Goal: Transaction & Acquisition: Download file/media

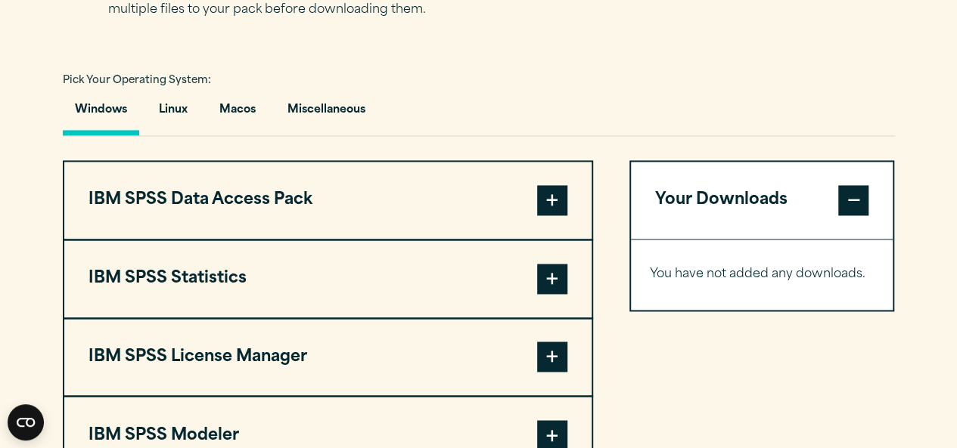
scroll to position [1075, 0]
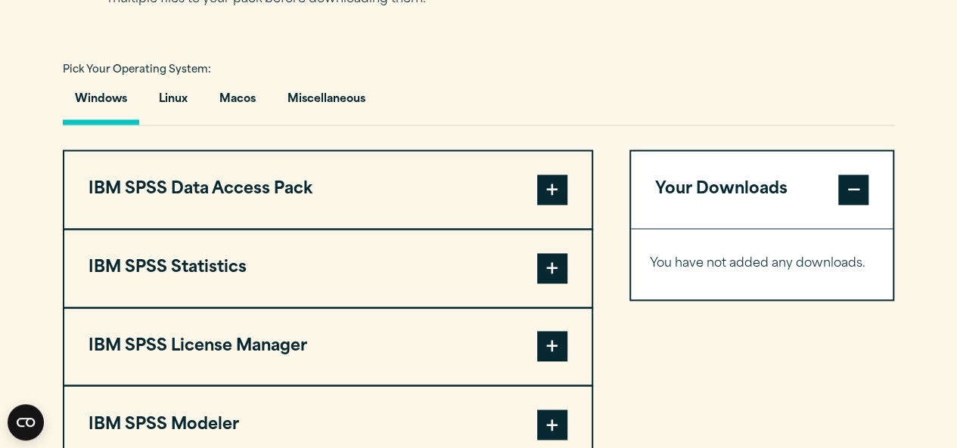
click at [283, 271] on button "IBM SPSS Statistics" at bounding box center [327, 268] width 527 height 77
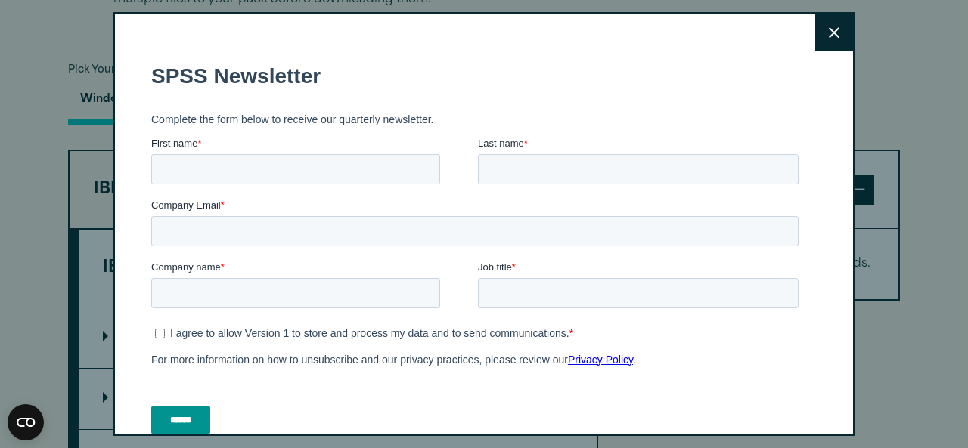
click at [829, 33] on icon at bounding box center [834, 32] width 11 height 11
click at [815, 43] on button "Close" at bounding box center [834, 33] width 38 height 38
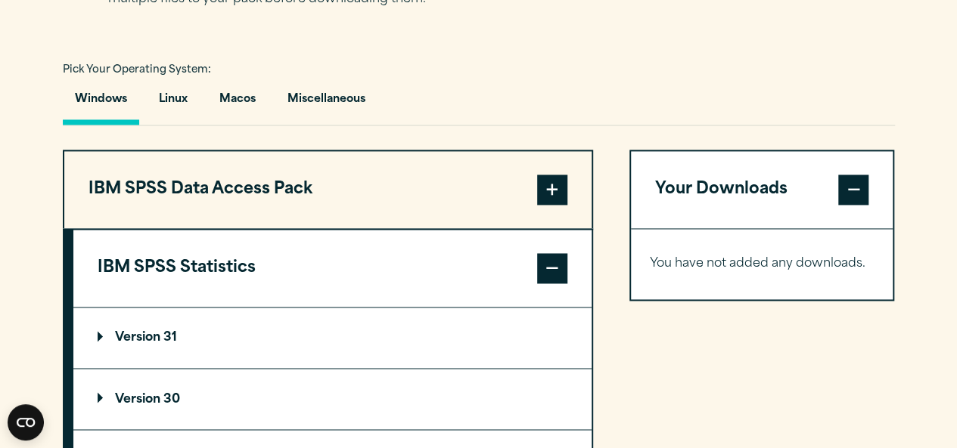
click at [136, 402] on p "Version 30" at bounding box center [139, 399] width 82 height 12
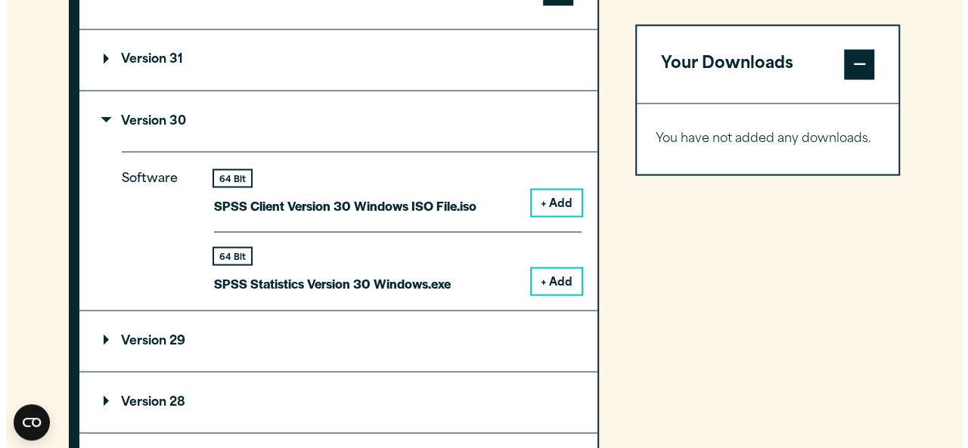
scroll to position [1358, 0]
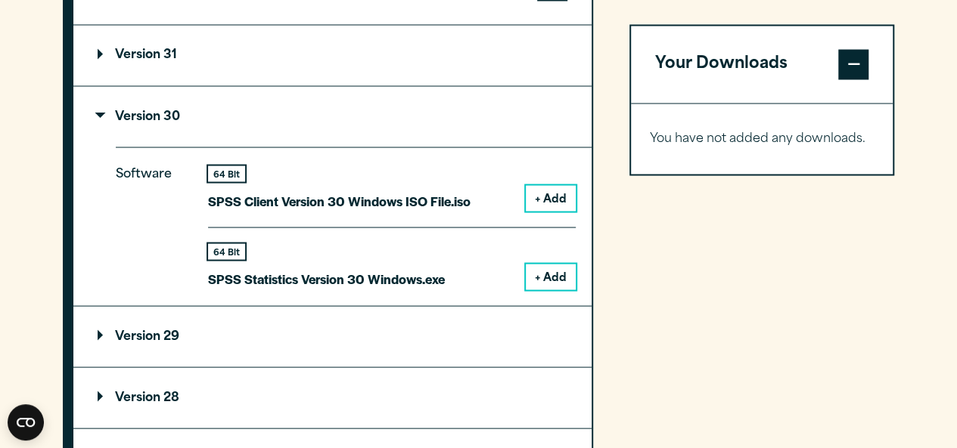
click at [553, 282] on button "+ Add" at bounding box center [551, 277] width 50 height 26
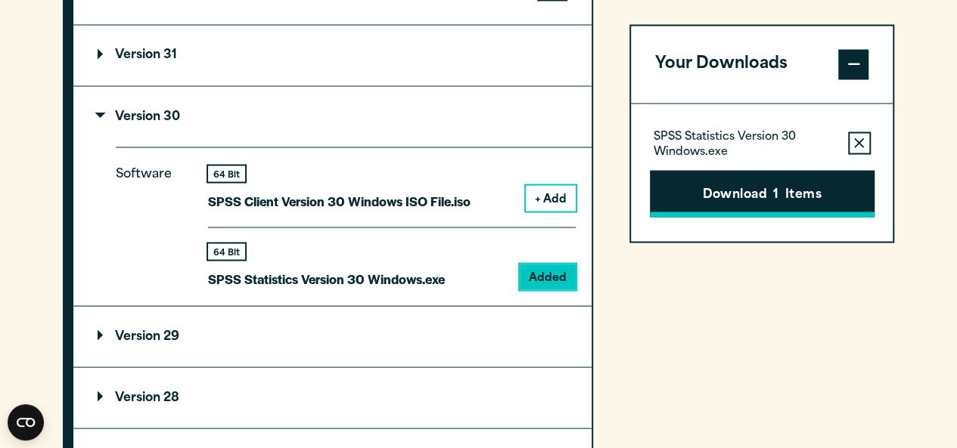
click at [764, 203] on button "Download 1 Items" at bounding box center [762, 193] width 225 height 47
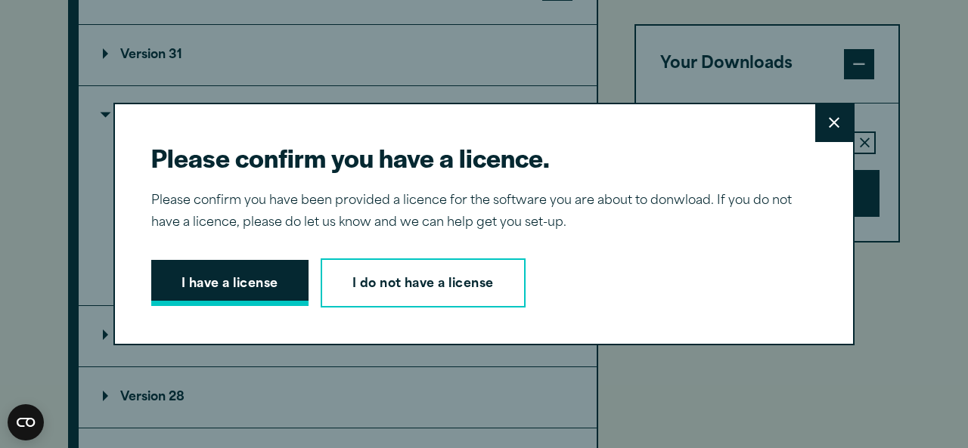
click at [201, 281] on button "I have a license" at bounding box center [229, 283] width 157 height 47
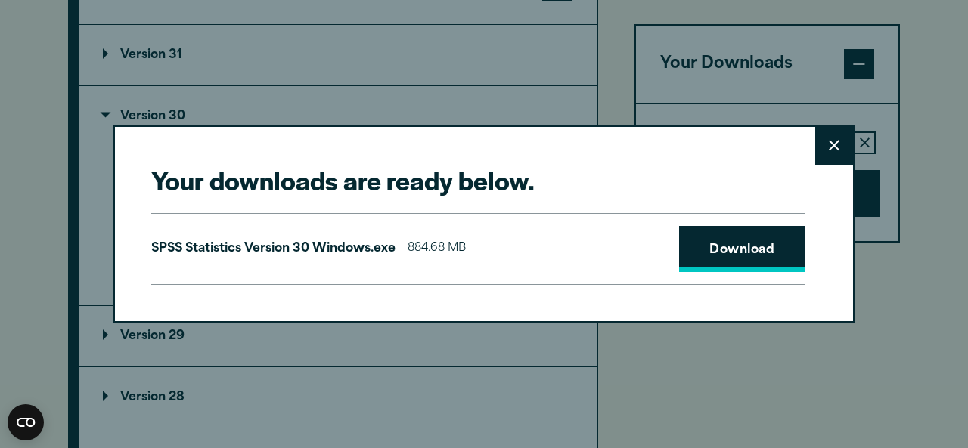
click at [714, 250] on link "Download" at bounding box center [742, 249] width 126 height 47
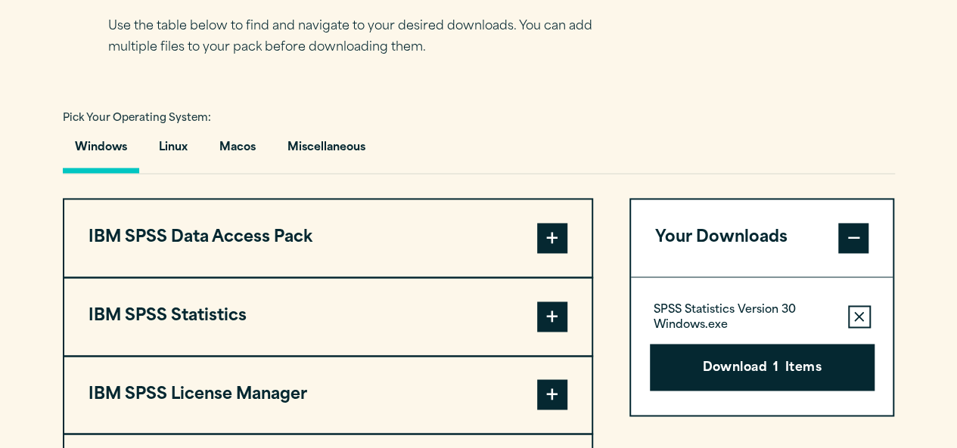
scroll to position [1096, 0]
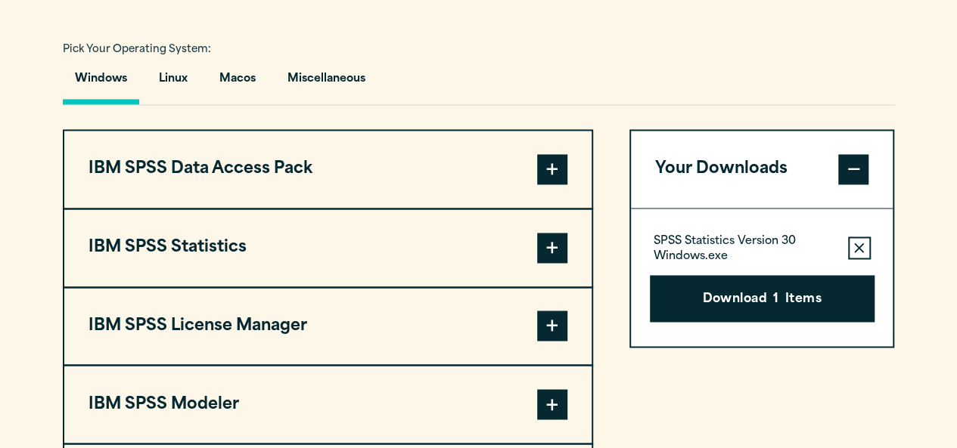
click at [552, 252] on span at bounding box center [552, 248] width 30 height 30
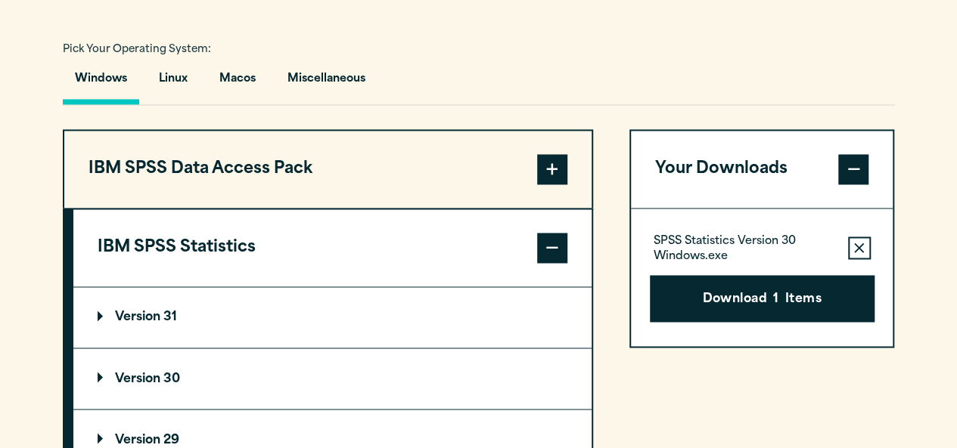
click at [222, 374] on summary "Version 30" at bounding box center [332, 379] width 518 height 60
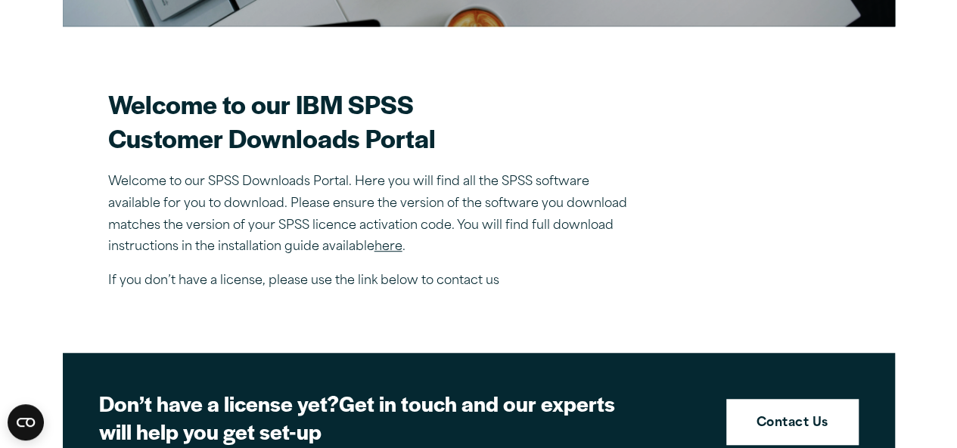
scroll to position [278, 0]
